Goal: Use online tool/utility

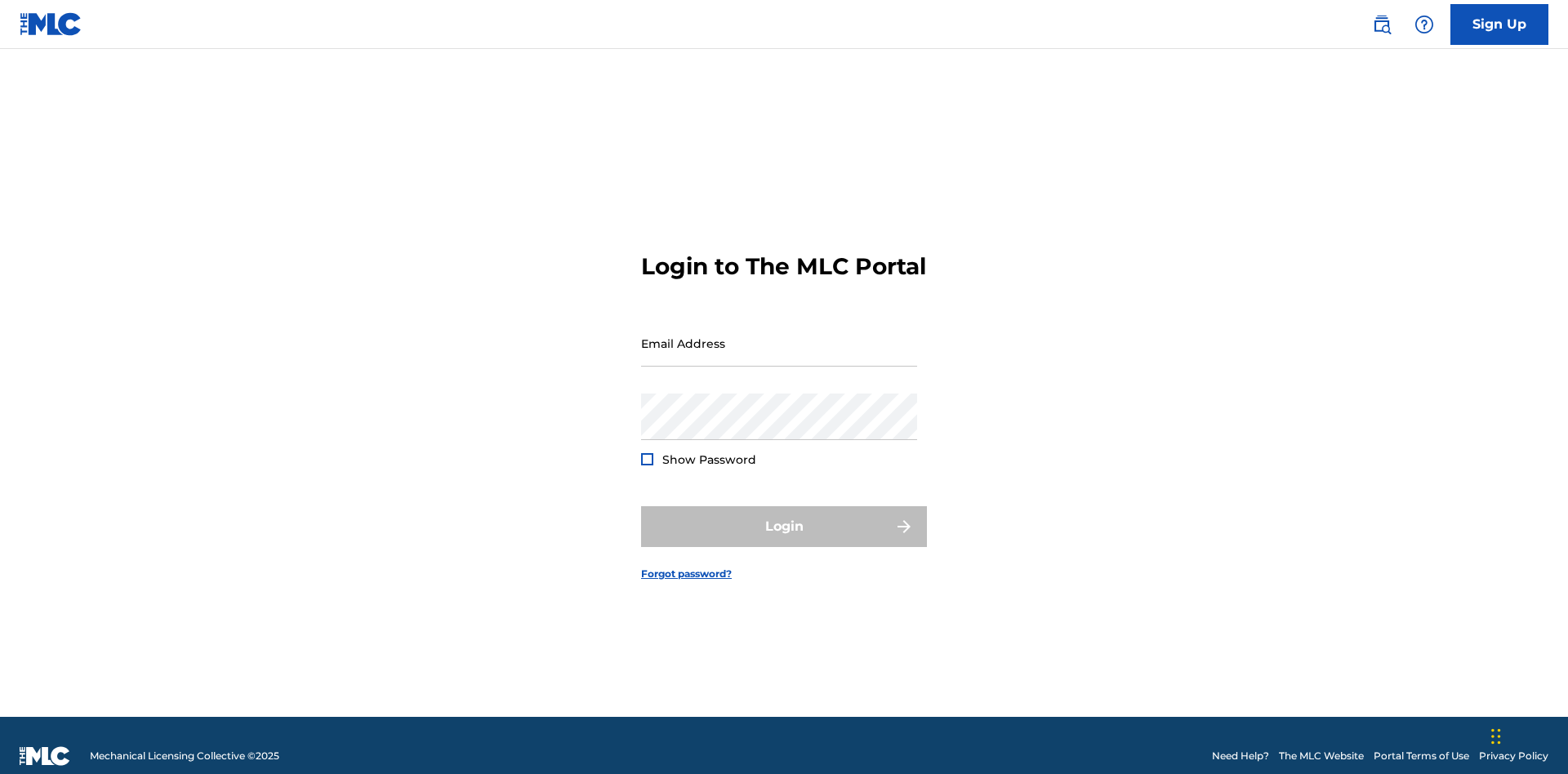
scroll to position [21, 0]
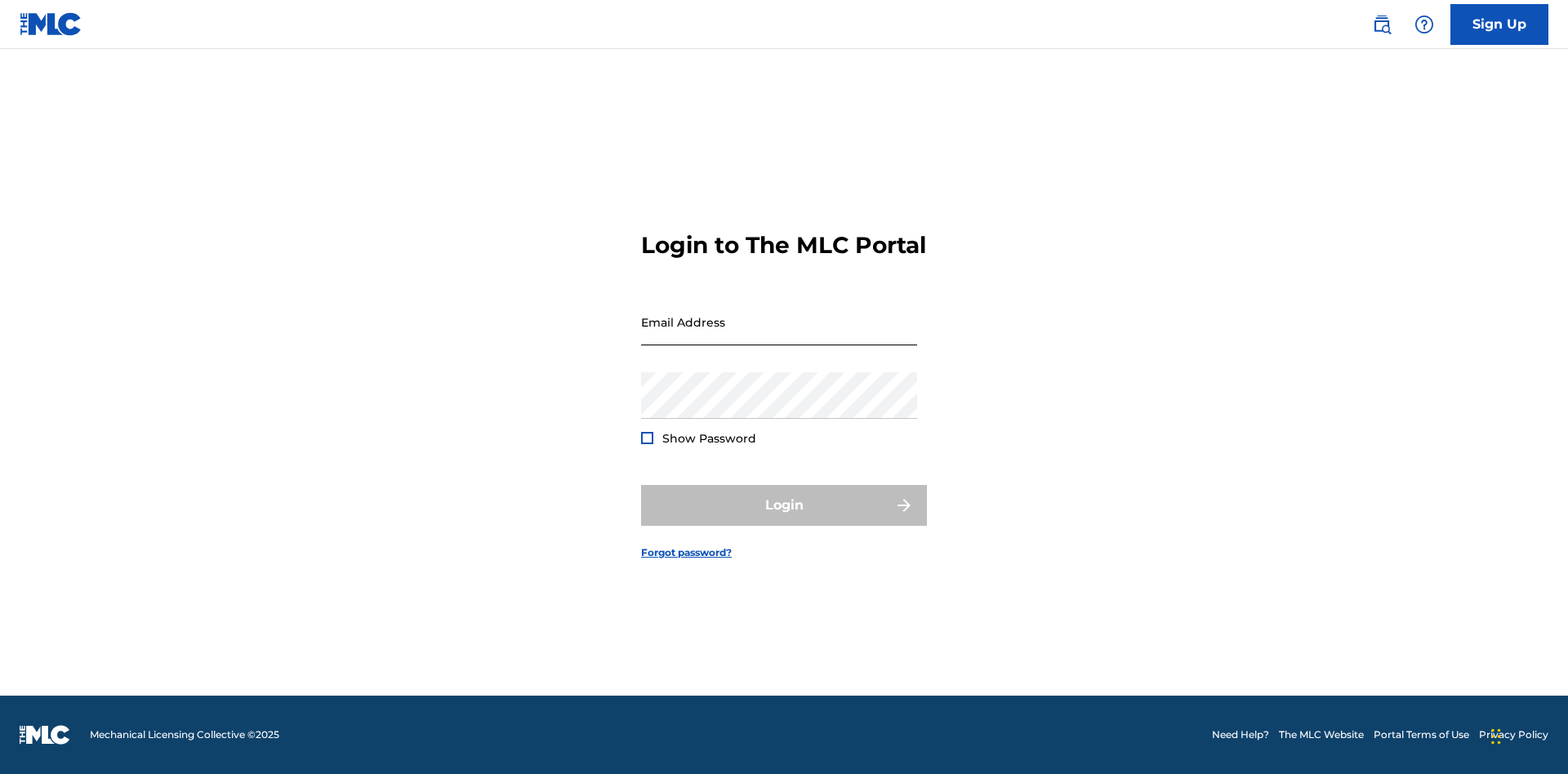
click at [779, 336] on input "Email Address" at bounding box center [779, 322] width 276 height 47
type input "[PERSON_NAME][EMAIL_ADDRESS][PERSON_NAME][DOMAIN_NAME]"
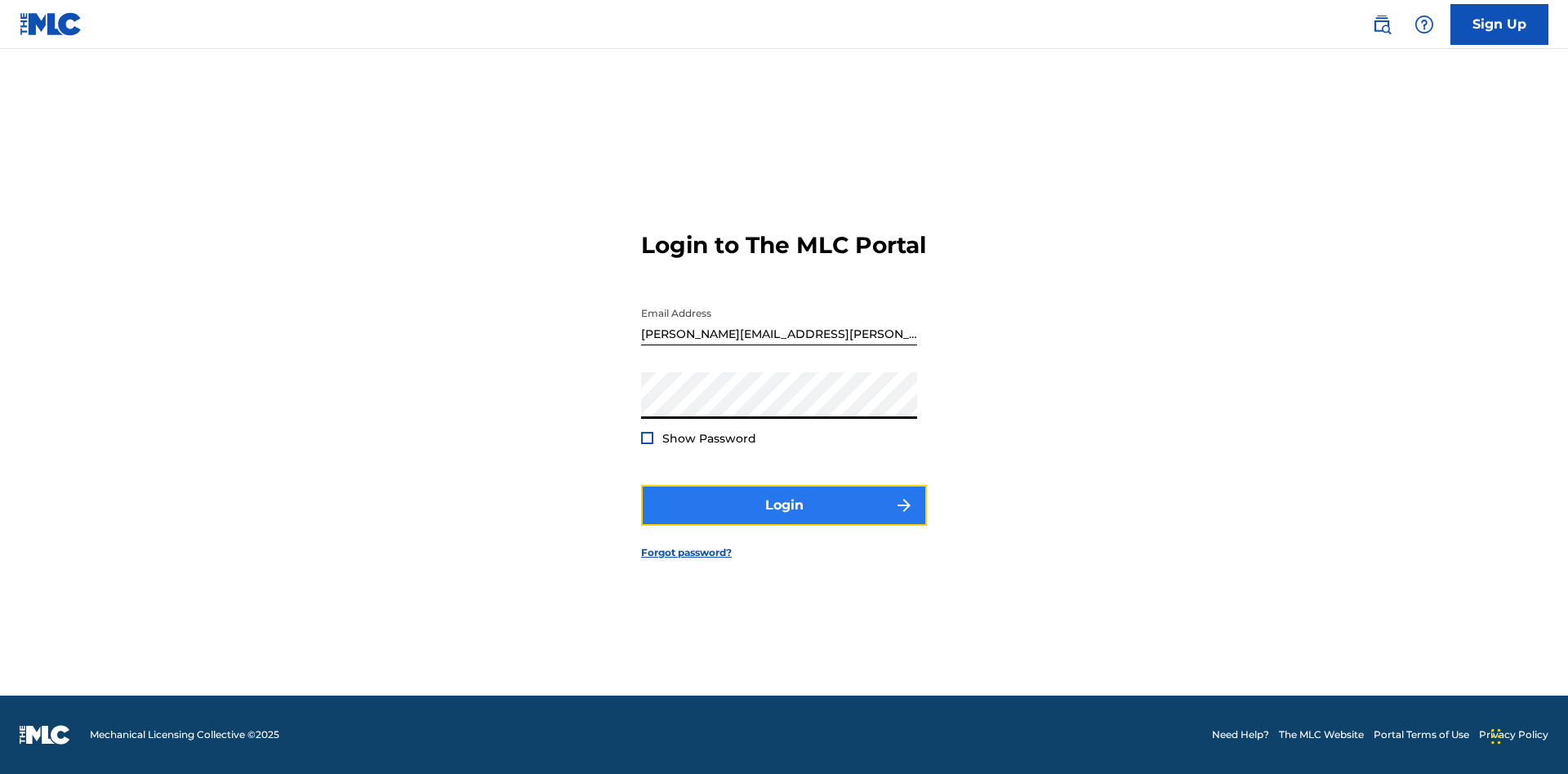
click at [784, 519] on button "Login" at bounding box center [784, 505] width 286 height 41
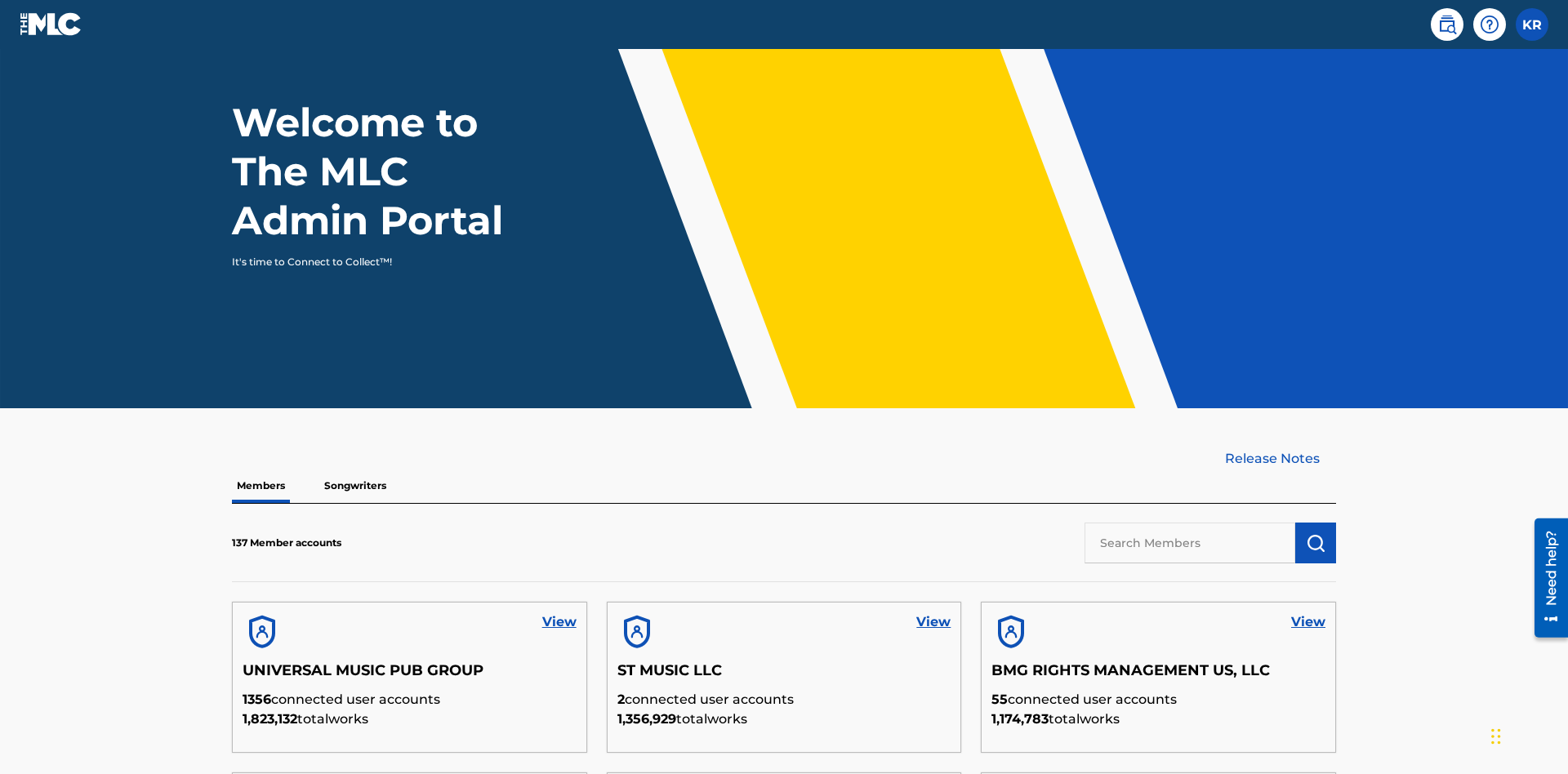
scroll to position [494, 0]
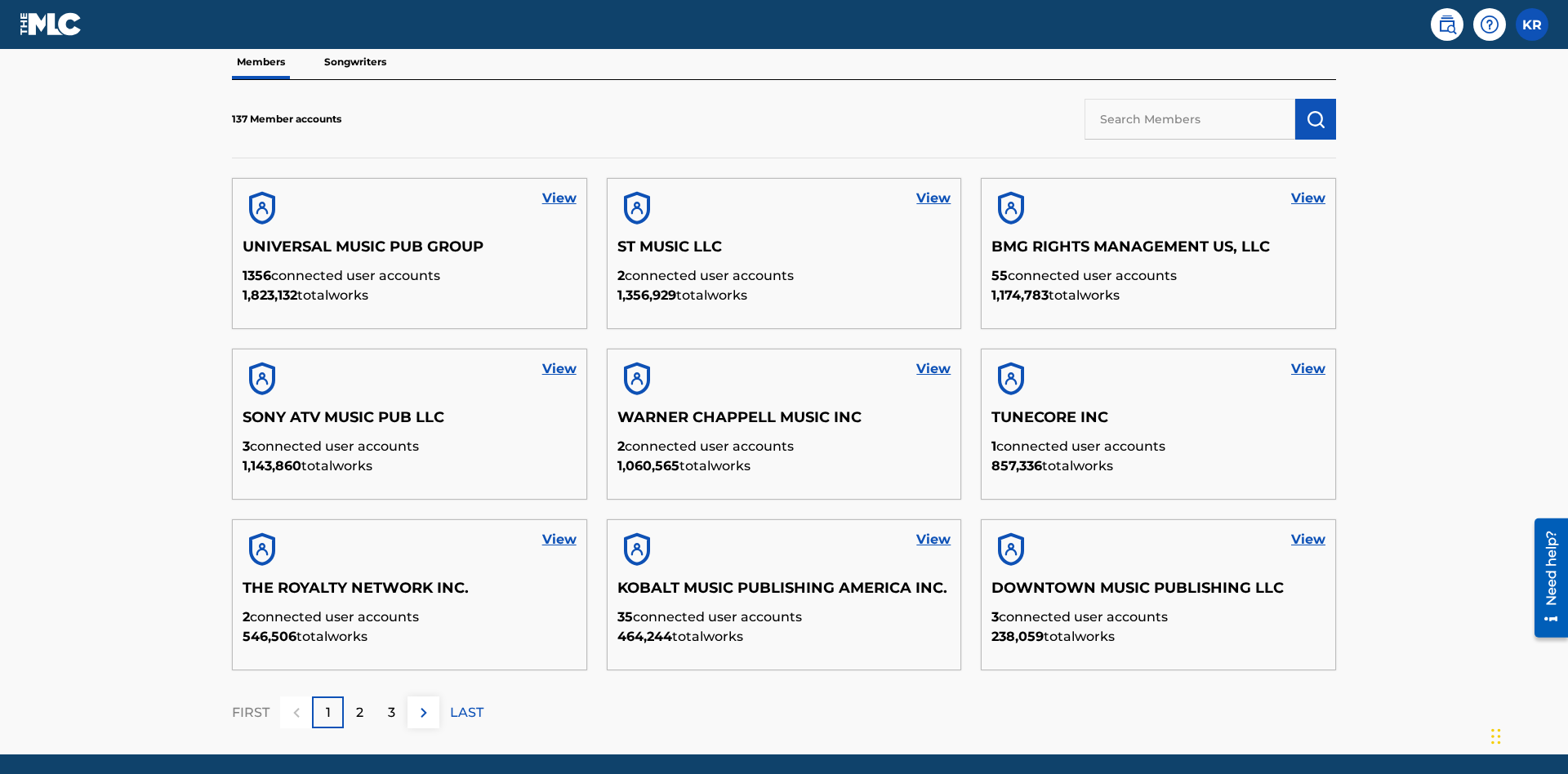
click at [1190, 118] on input "text" at bounding box center [1190, 119] width 211 height 41
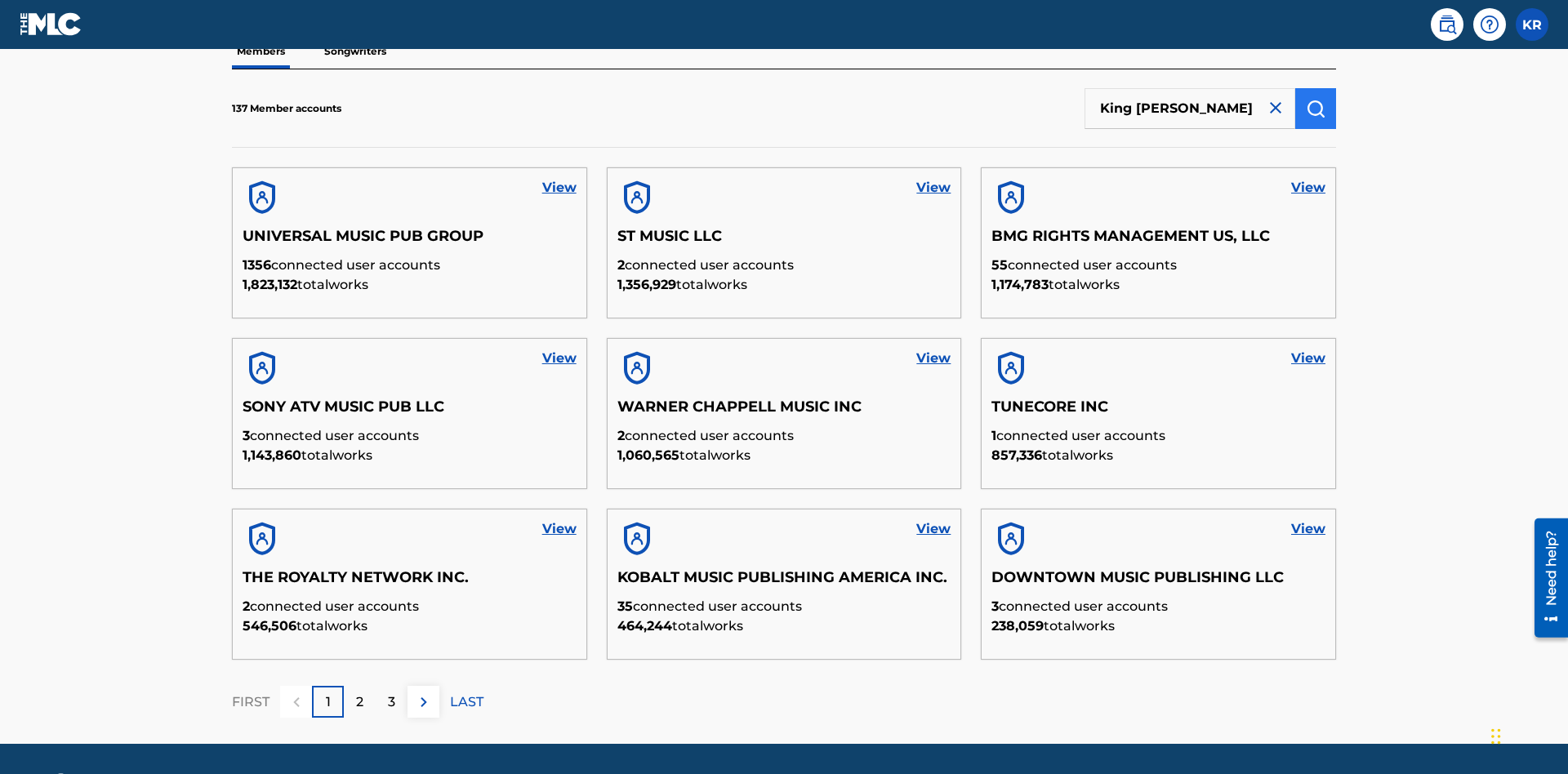
type input "King McTesterson"
click at [1316, 108] on img "submit" at bounding box center [1316, 108] width 19 height 19
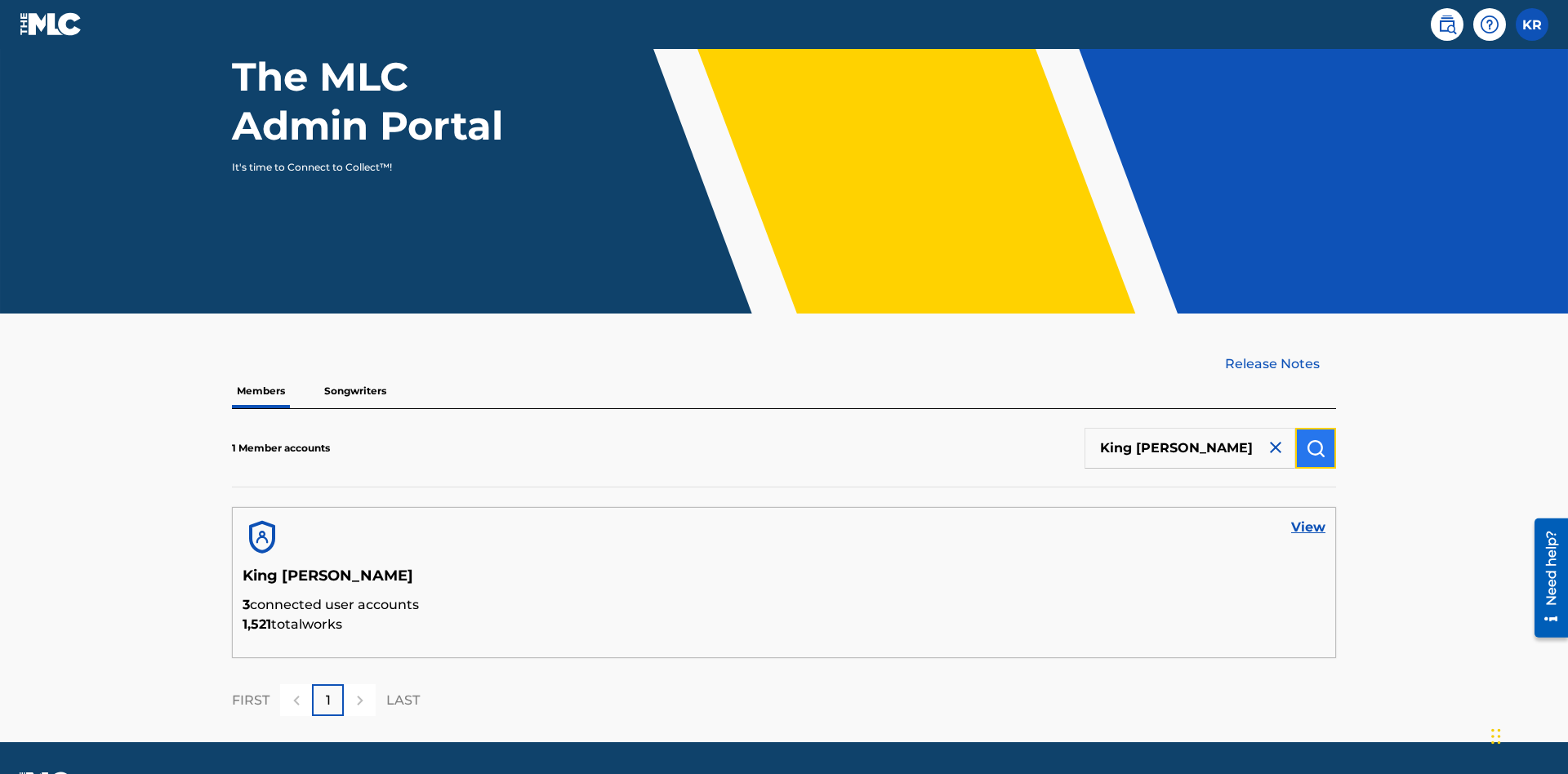
scroll to position [212, 0]
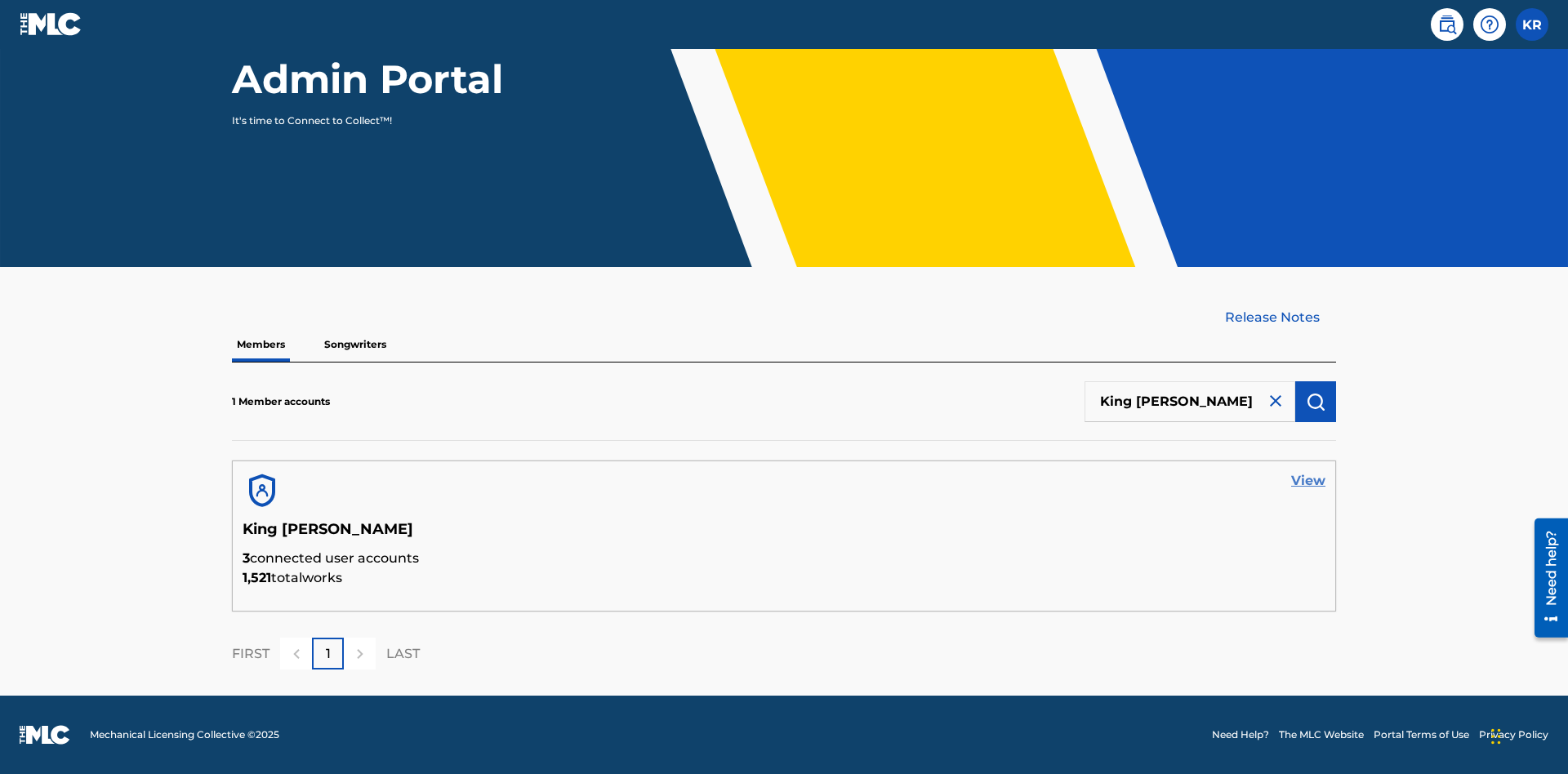
click at [1308, 480] on link "View" at bounding box center [1308, 480] width 34 height 19
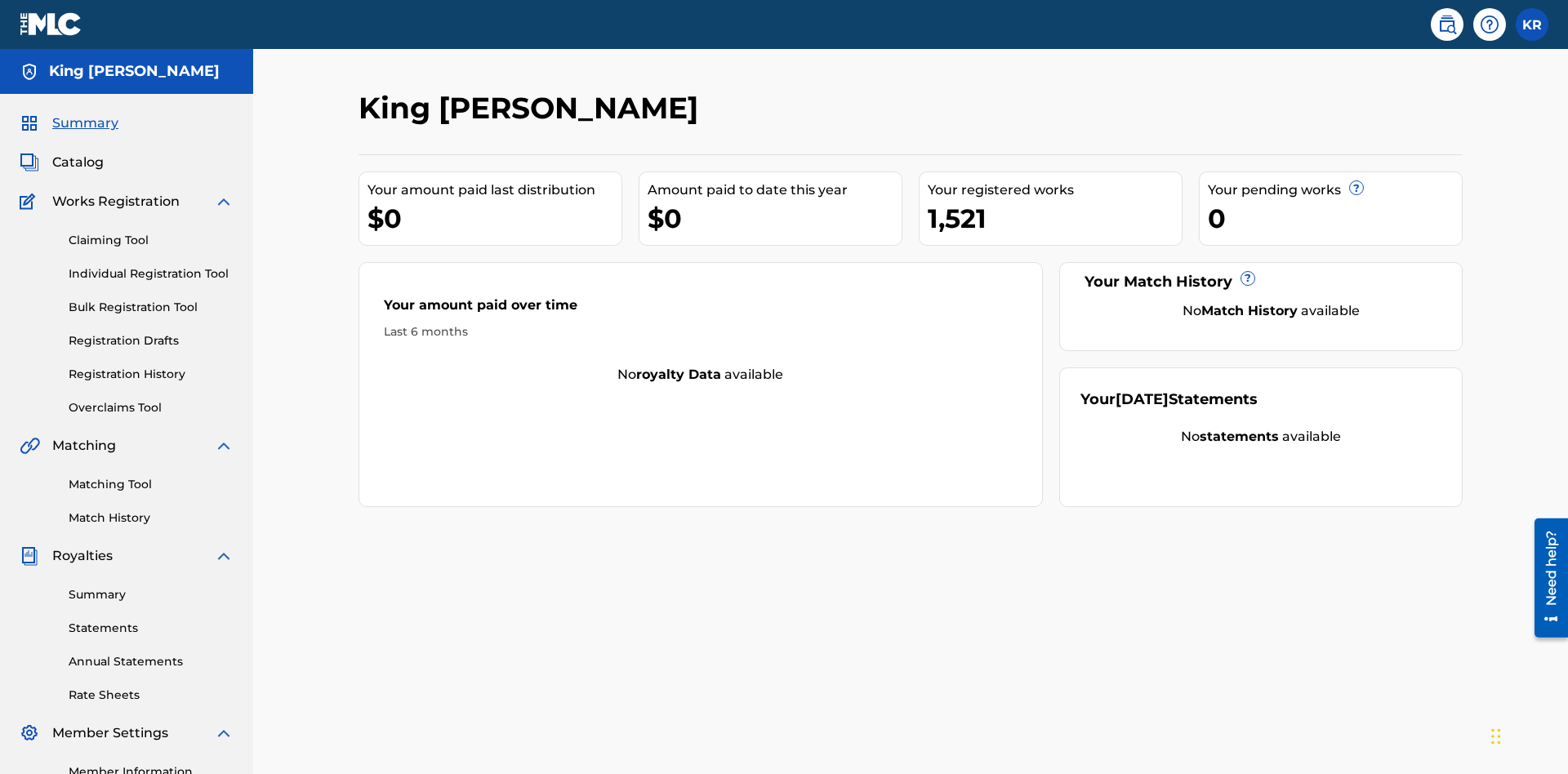
scroll to position [205, 0]
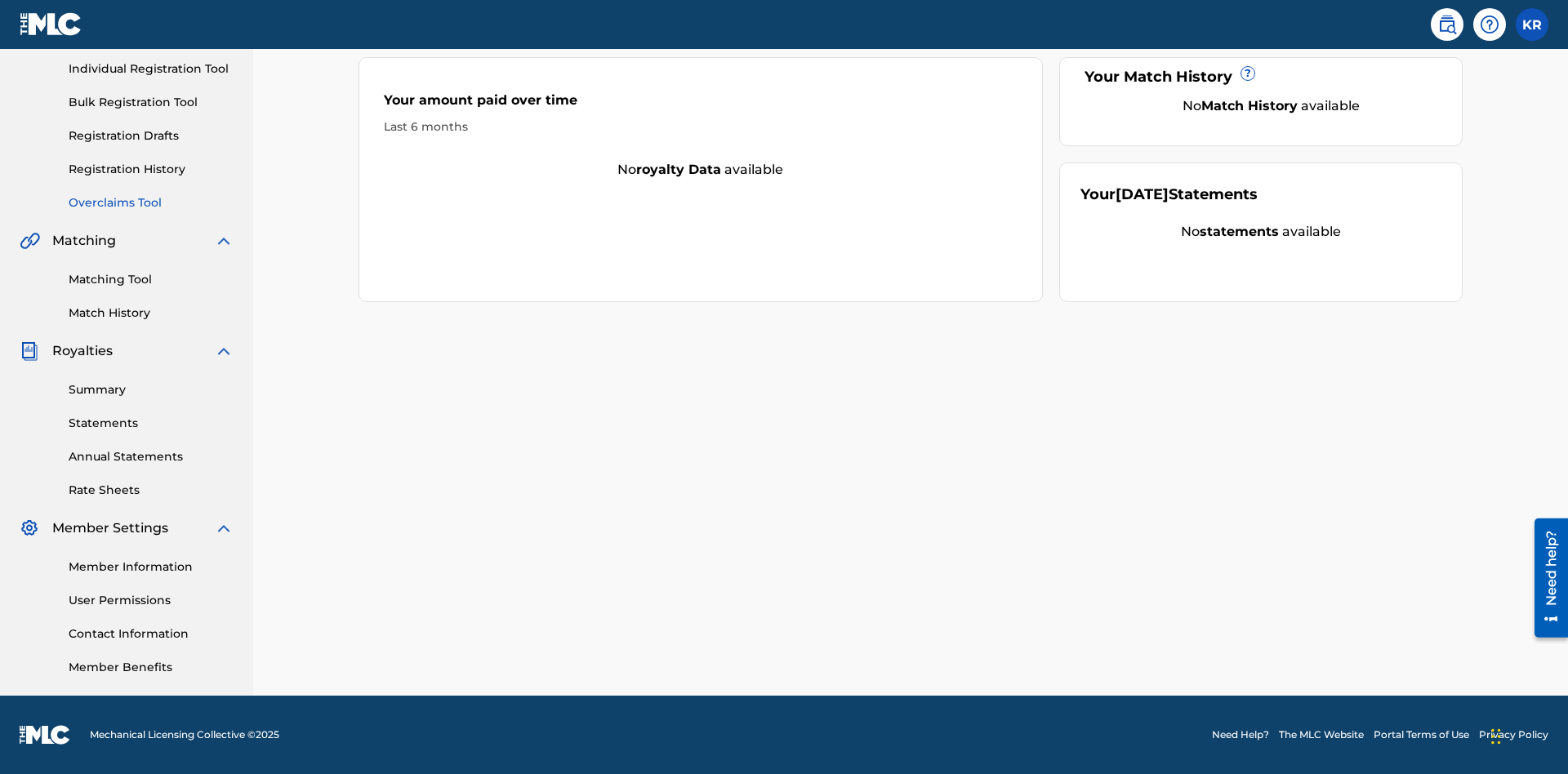
click at [151, 203] on link "Overclaims Tool" at bounding box center [151, 202] width 165 height 17
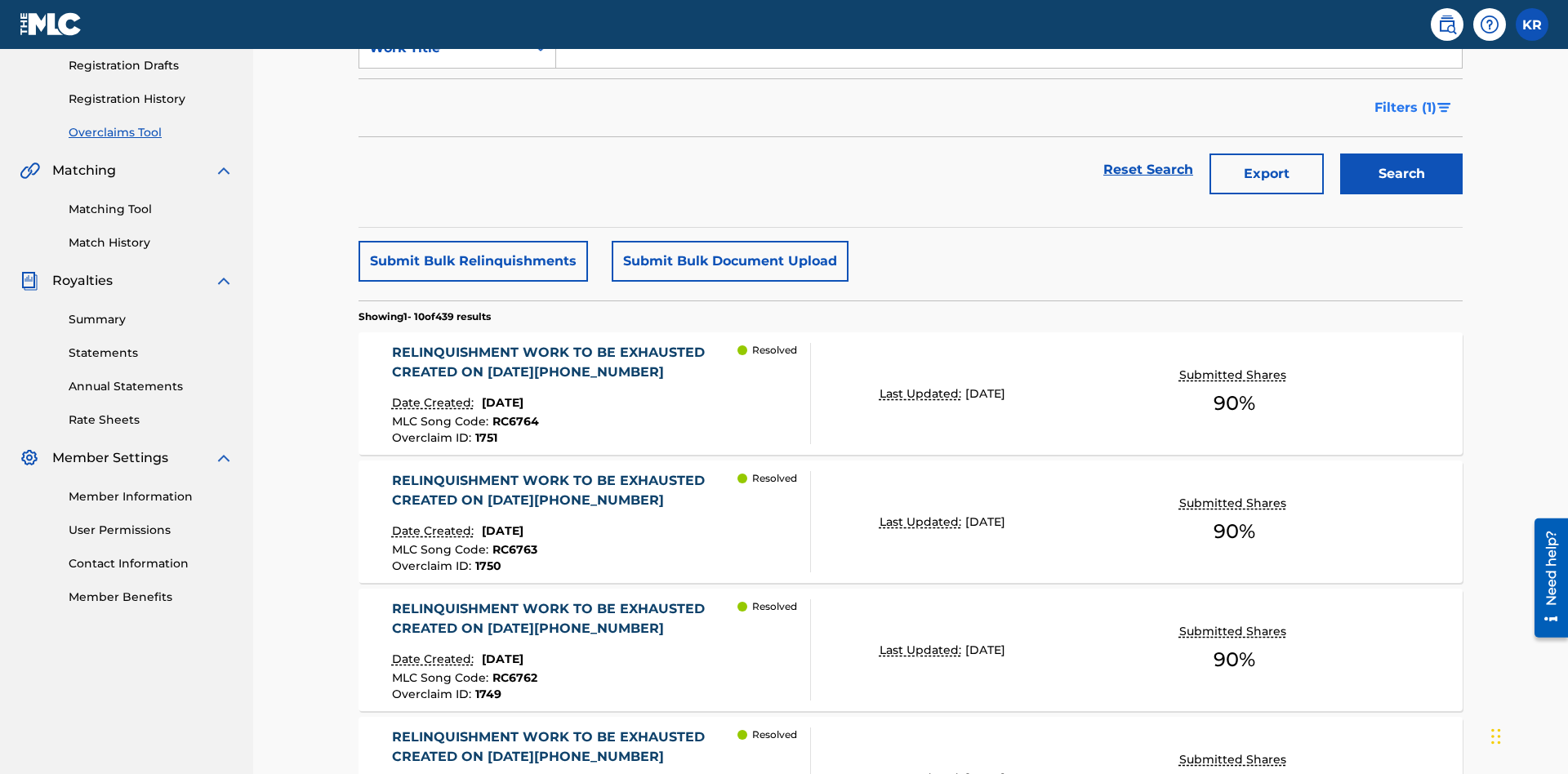
click at [1405, 108] on span "Filters ( 1 )" at bounding box center [1405, 108] width 62 height 19
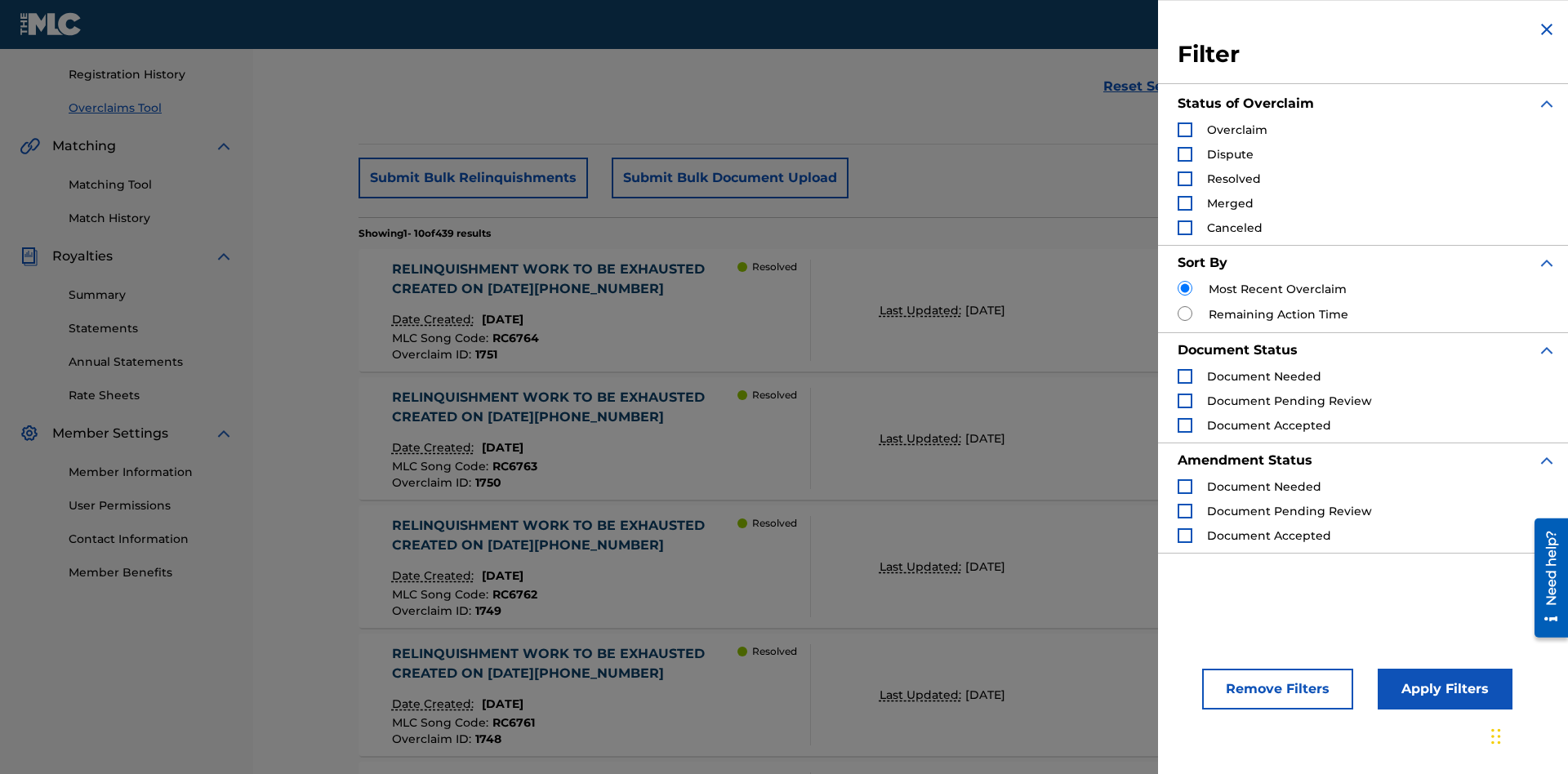
click at [1185, 130] on div "Search Form" at bounding box center [1184, 130] width 15 height 15
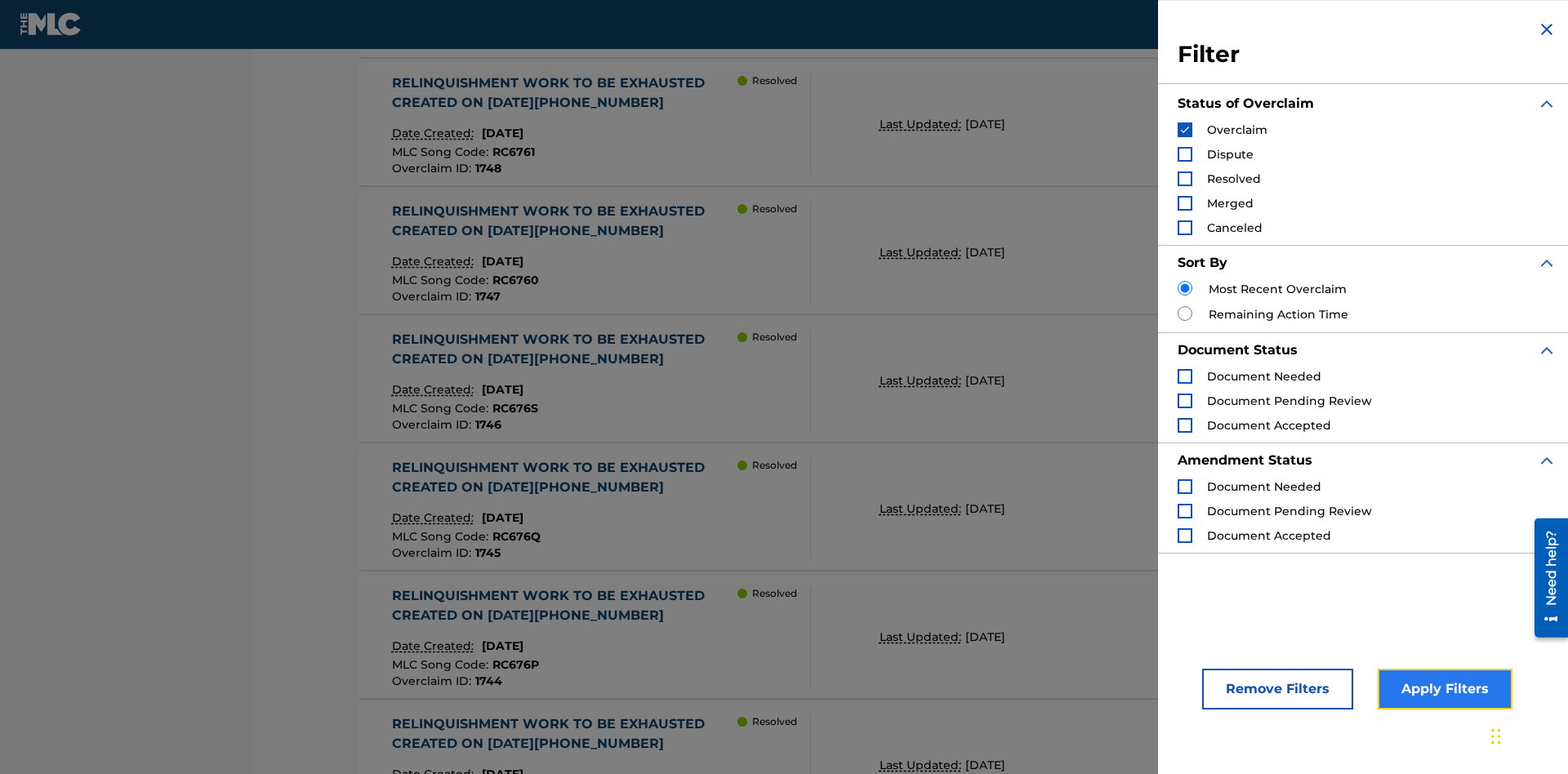
click at [1442, 689] on button "Apply Filters" at bounding box center [1445, 688] width 135 height 41
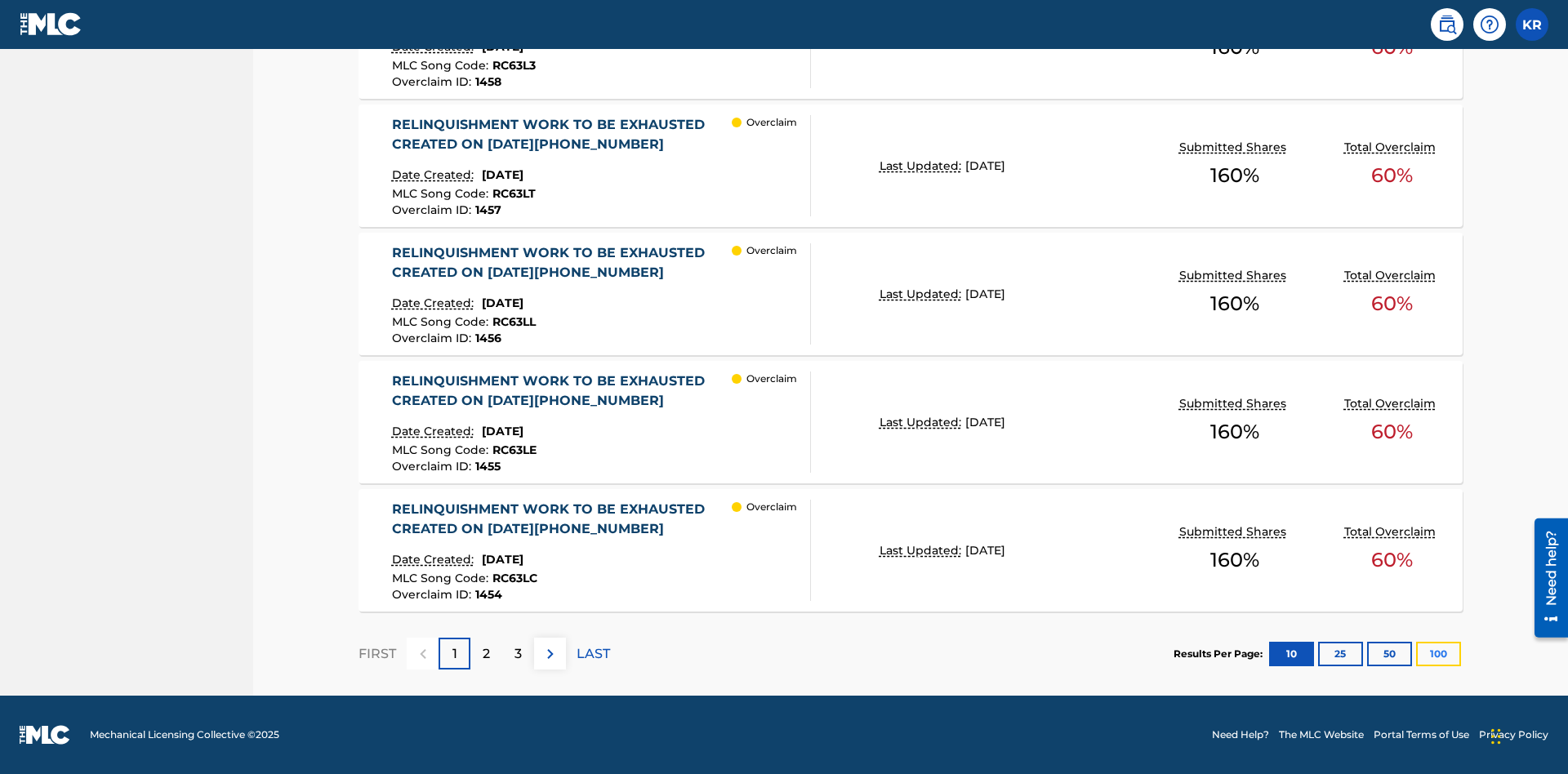
click at [1438, 653] on button "100" at bounding box center [1438, 654] width 45 height 25
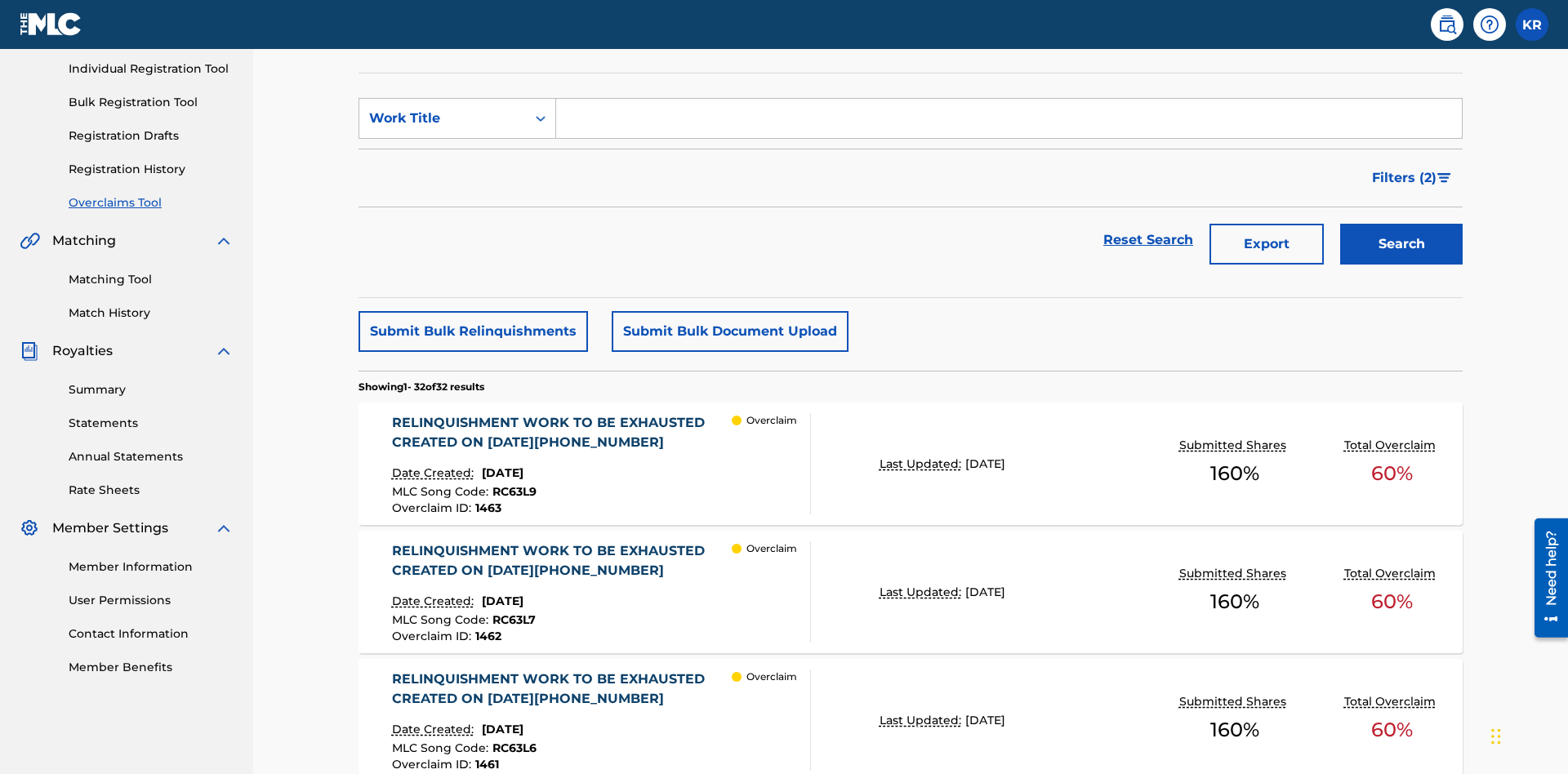
scroll to position [418, 0]
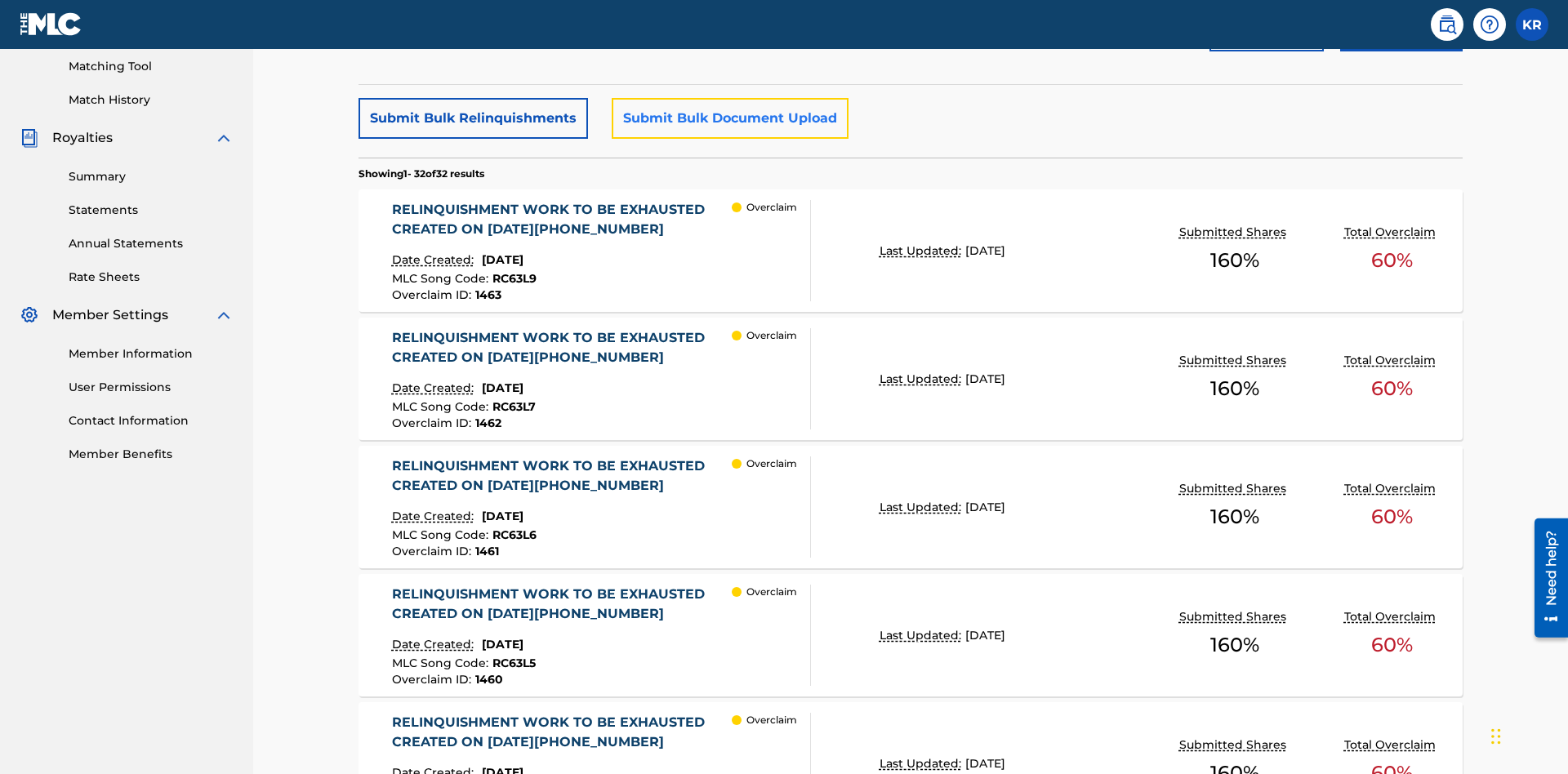
click at [728, 118] on button "Submit Bulk Document Upload" at bounding box center [730, 118] width 237 height 41
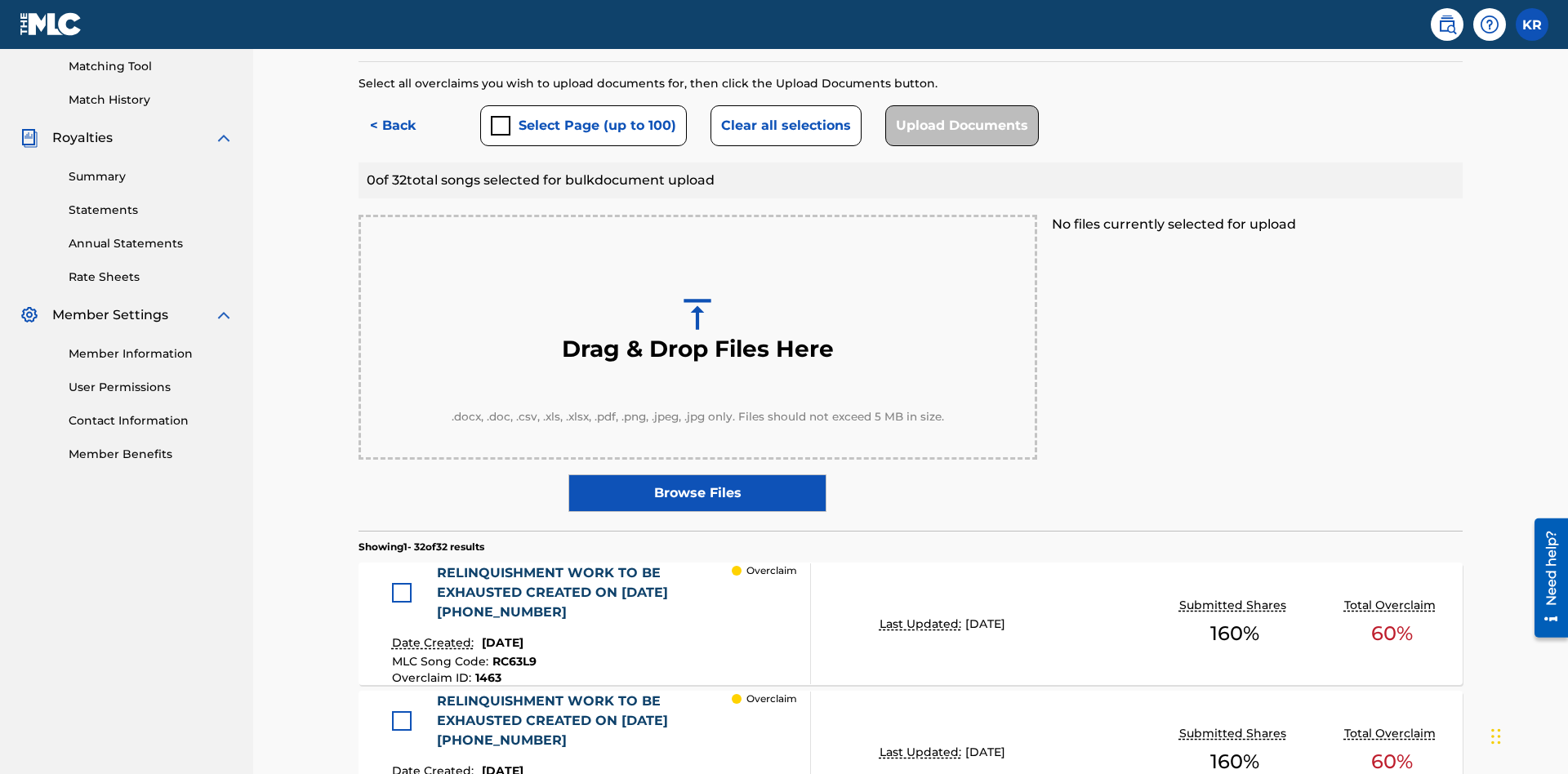
scroll to position [425, 0]
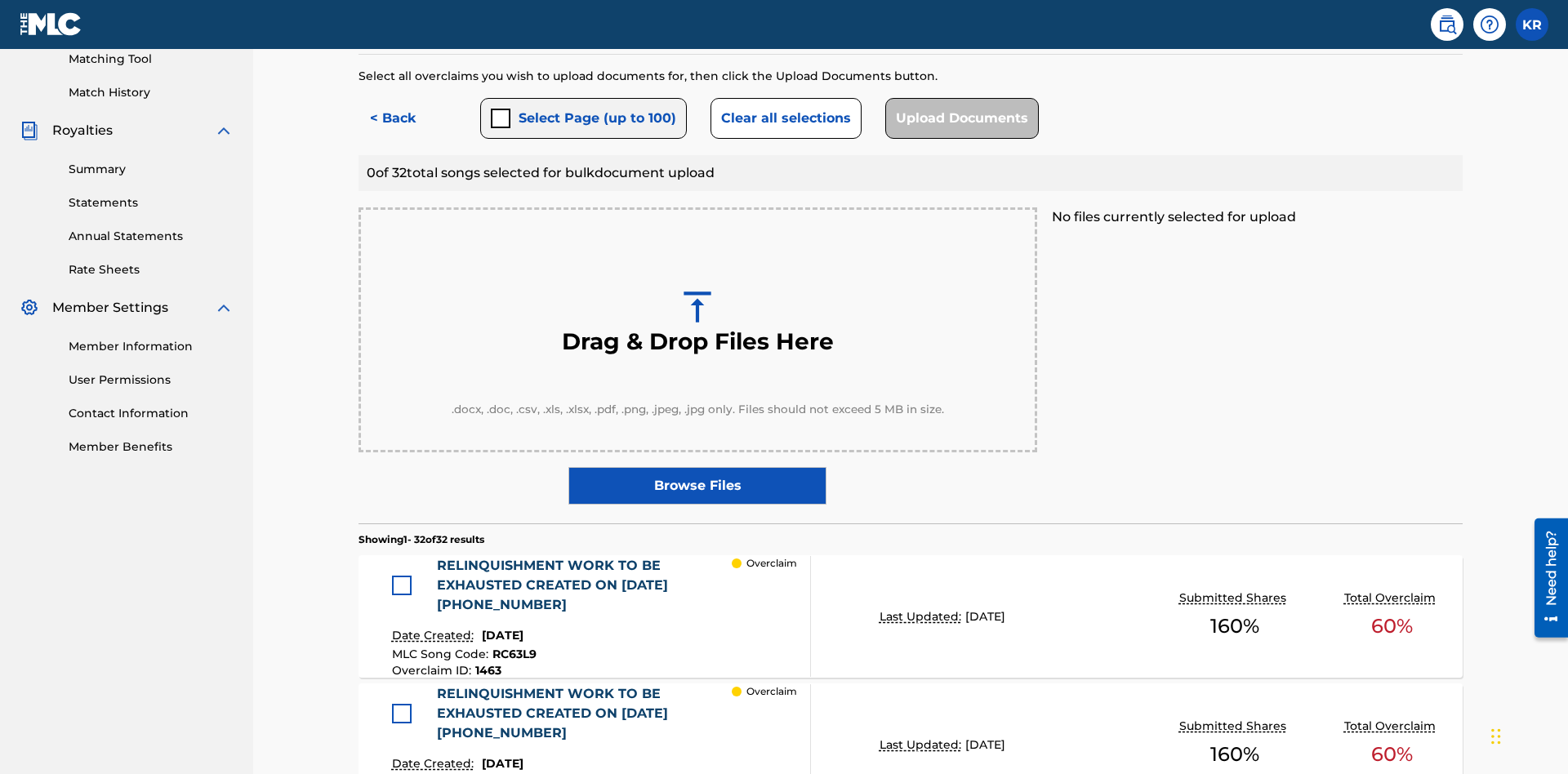
click at [582, 118] on button "Select Page (up to 100)" at bounding box center [583, 118] width 206 height 41
